Goal: Find contact information: Find contact information

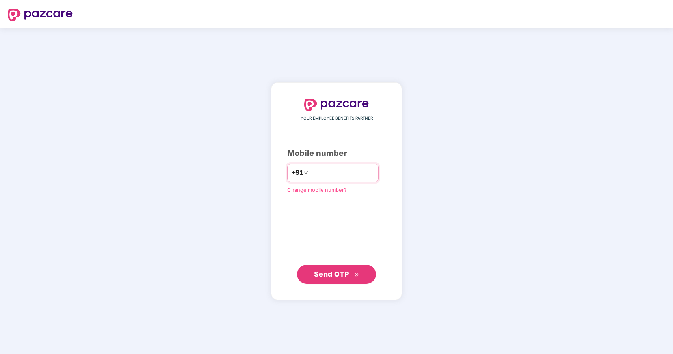
type input "**********"
click at [345, 274] on span "Send OTP" at bounding box center [331, 274] width 35 height 8
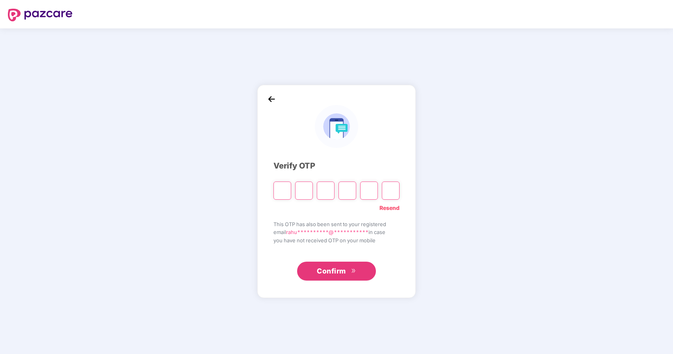
type input "*"
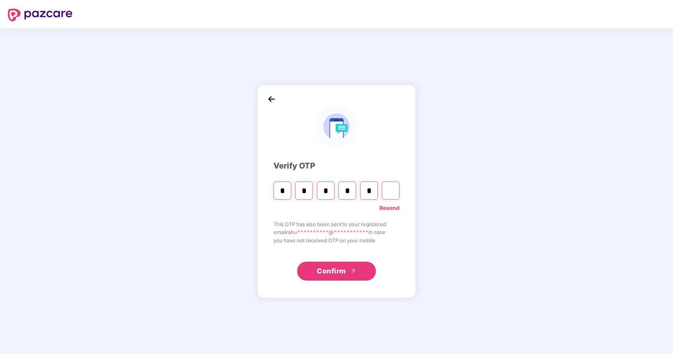
type input "*"
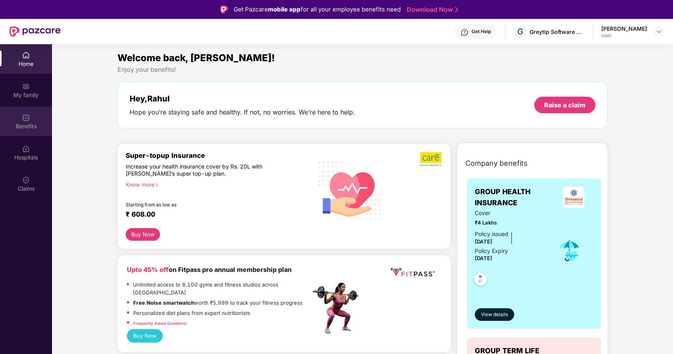
click at [28, 119] on img at bounding box center [26, 118] width 8 height 8
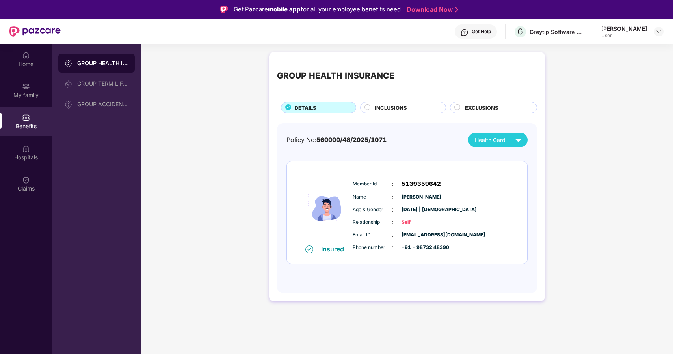
click at [387, 110] on span "INCLUSIONS" at bounding box center [391, 108] width 32 height 8
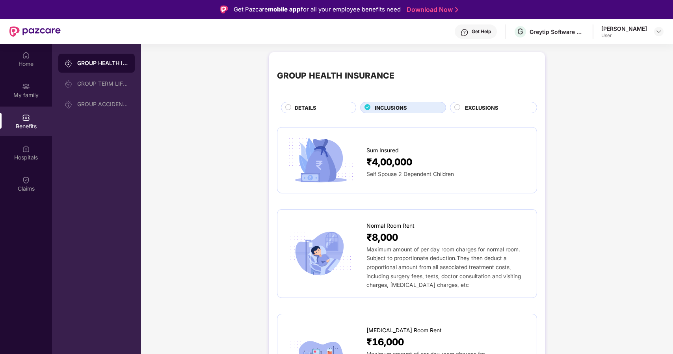
click at [493, 111] on span "EXCLUSIONS" at bounding box center [482, 108] width 34 height 8
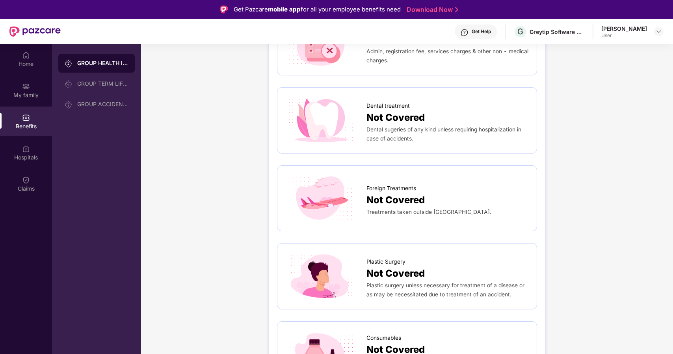
scroll to position [276, 0]
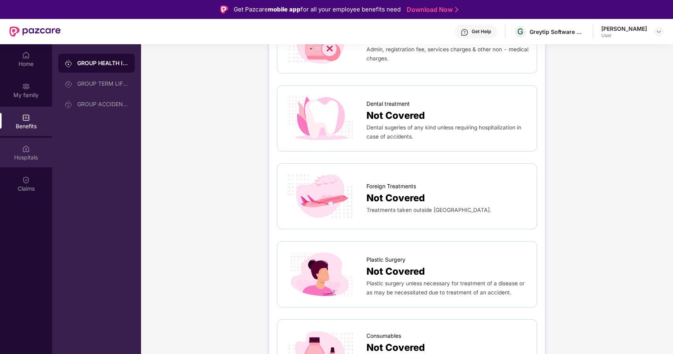
click at [27, 151] on img at bounding box center [26, 149] width 8 height 8
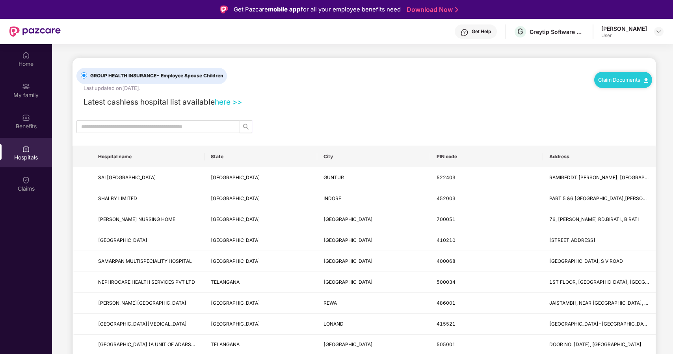
click at [225, 104] on link "here >>" at bounding box center [228, 101] width 27 height 9
click at [197, 128] on input "text" at bounding box center [155, 126] width 148 height 9
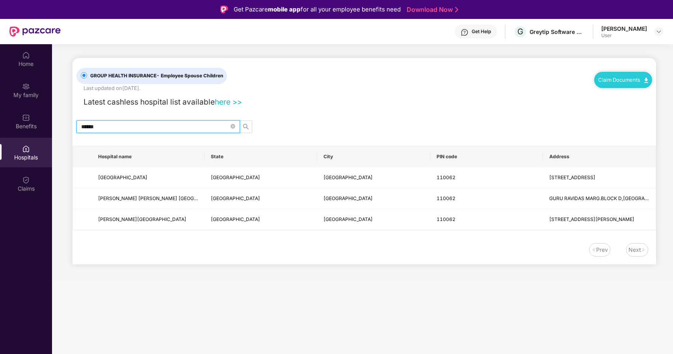
type input "******"
click at [394, 119] on div "GROUP HEALTH INSURANCE - Employee Spouse Children Last updated on [DATE] . Clai…" at bounding box center [365, 161] width 584 height 206
click at [28, 56] on img at bounding box center [26, 55] width 8 height 8
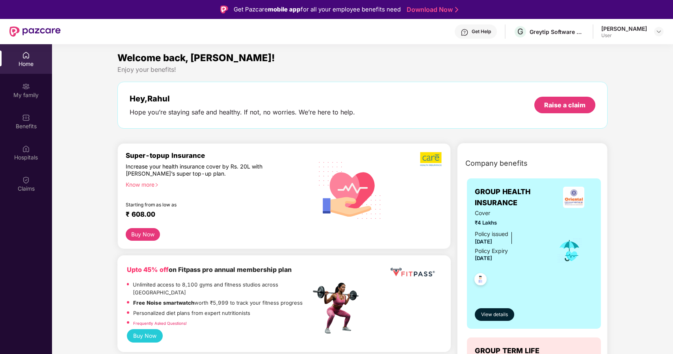
click at [483, 31] on div "Get Help" at bounding box center [481, 31] width 19 height 6
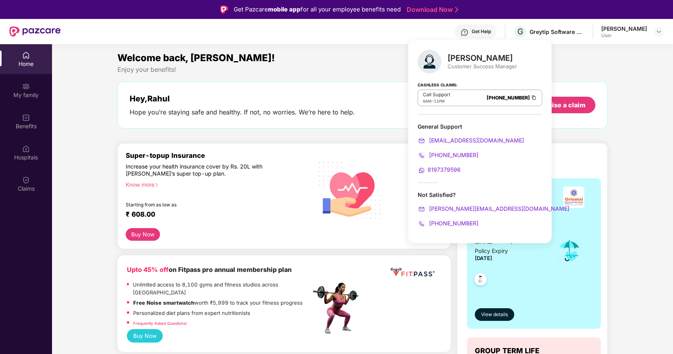
click at [599, 57] on div "Welcome back, [PERSON_NAME]!" at bounding box center [362, 57] width 490 height 15
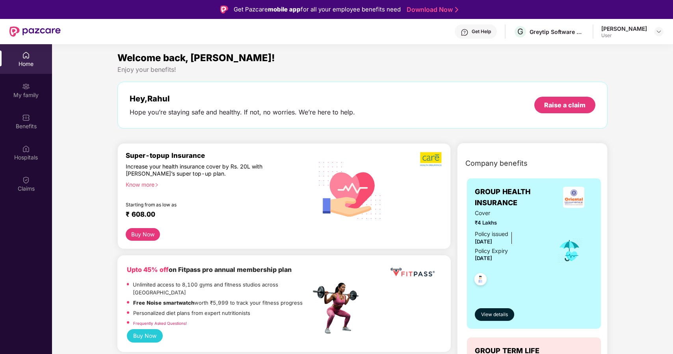
click at [482, 33] on div "Get Help" at bounding box center [481, 31] width 19 height 6
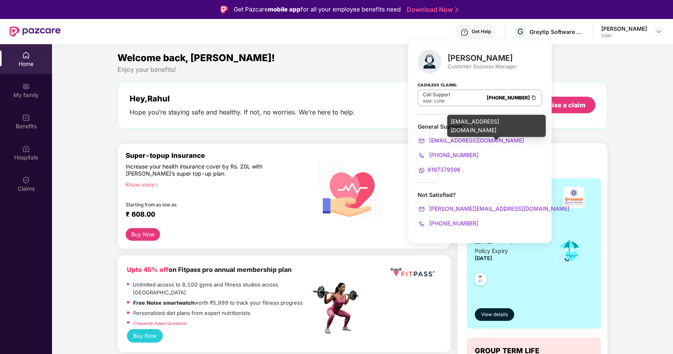
click at [443, 144] on div "General Support [EMAIL_ADDRESS][DOMAIN_NAME] [PHONE_NUMBER] 8197379596" at bounding box center [480, 149] width 125 height 52
click at [442, 141] on span "[EMAIL_ADDRESS][DOMAIN_NAME]" at bounding box center [476, 140] width 97 height 7
drag, startPoint x: 490, startPoint y: 143, endPoint x: 428, endPoint y: 136, distance: 63.1
click at [428, 136] on div "[EMAIL_ADDRESS][DOMAIN_NAME]" at bounding box center [480, 140] width 125 height 9
copy span "[EMAIL_ADDRESS][DOMAIN_NAME]"
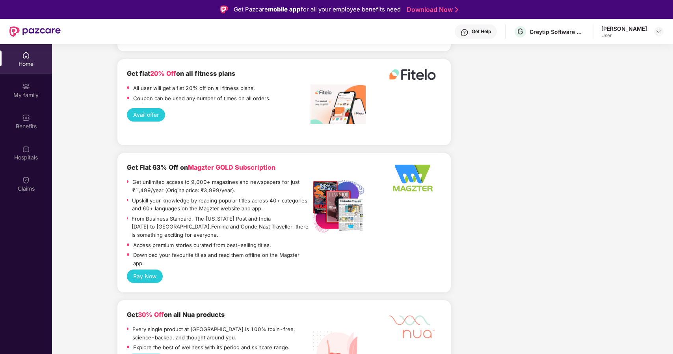
scroll to position [1545, 0]
